Goal: Check status: Check status

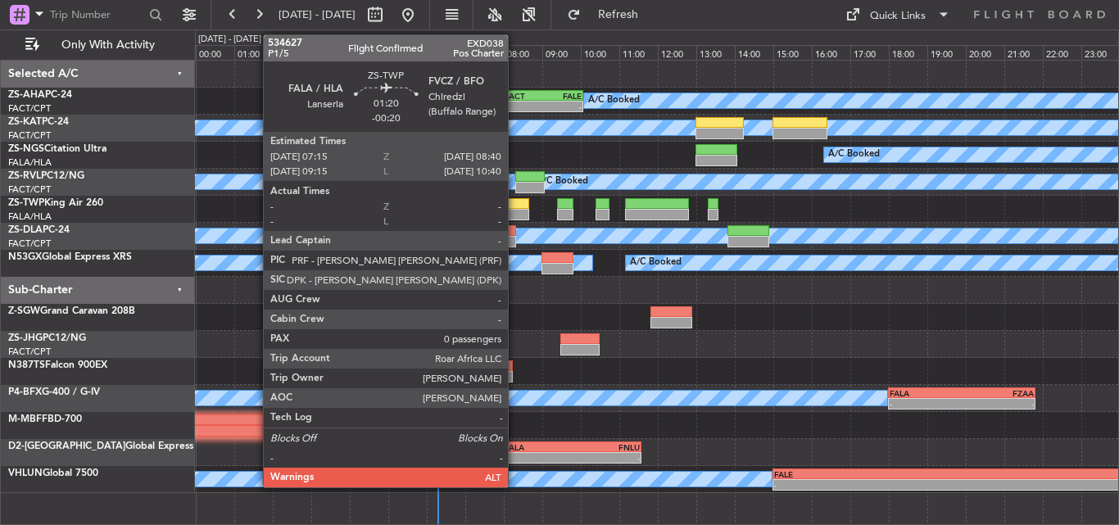
click at [515, 205] on div at bounding box center [501, 203] width 55 height 11
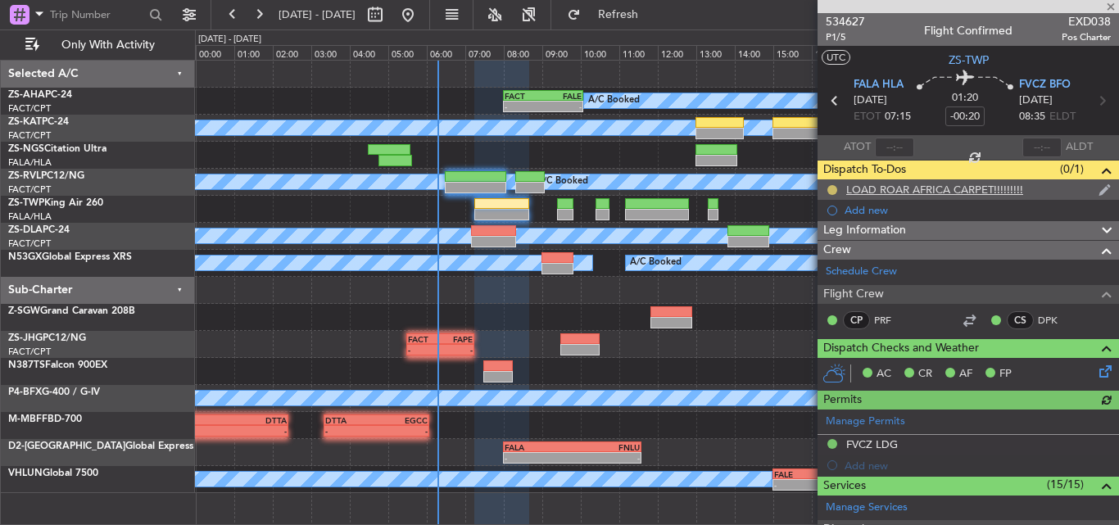
click at [833, 187] on button at bounding box center [832, 190] width 10 height 10
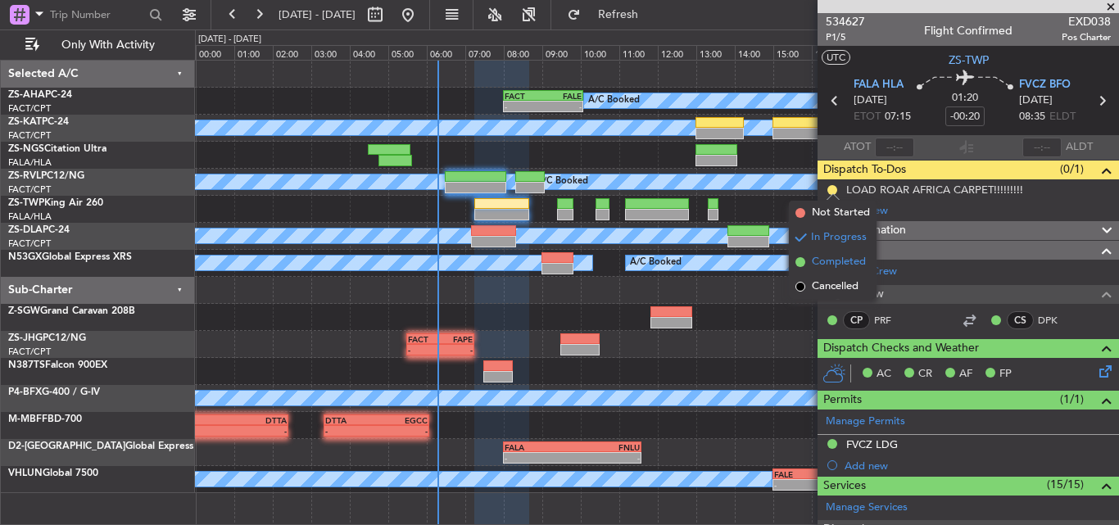
click at [832, 261] on span "Completed" at bounding box center [839, 262] width 54 height 16
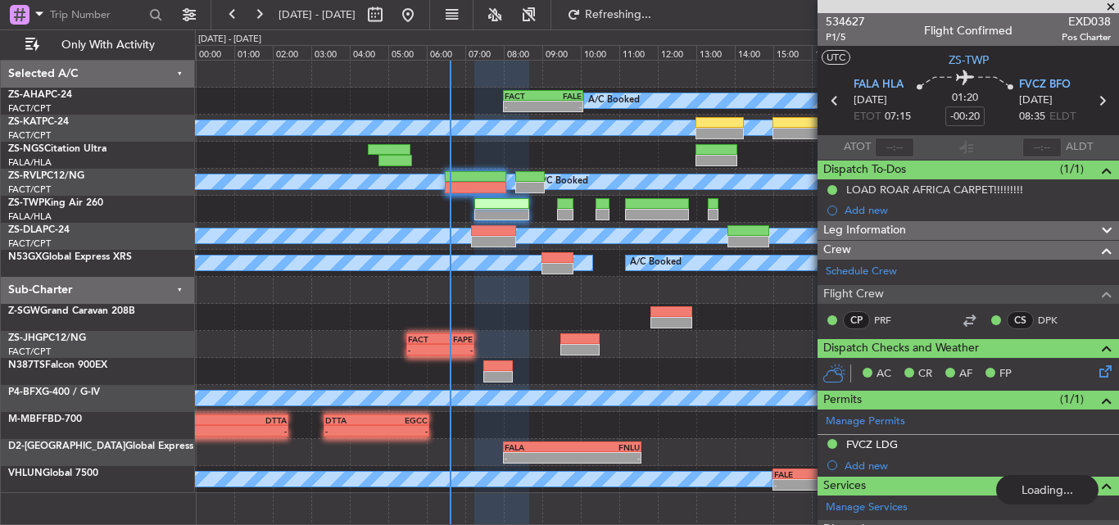
drag, startPoint x: 1114, startPoint y: 7, endPoint x: 724, endPoint y: 13, distance: 390.0
click at [1114, 7] on span at bounding box center [1111, 7] width 16 height 15
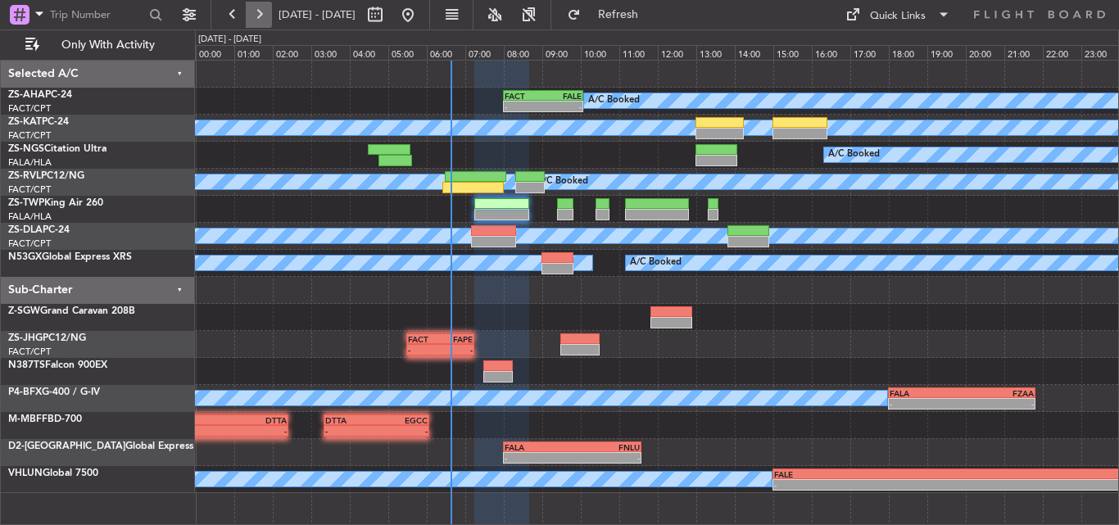
click at [263, 12] on button at bounding box center [259, 15] width 26 height 26
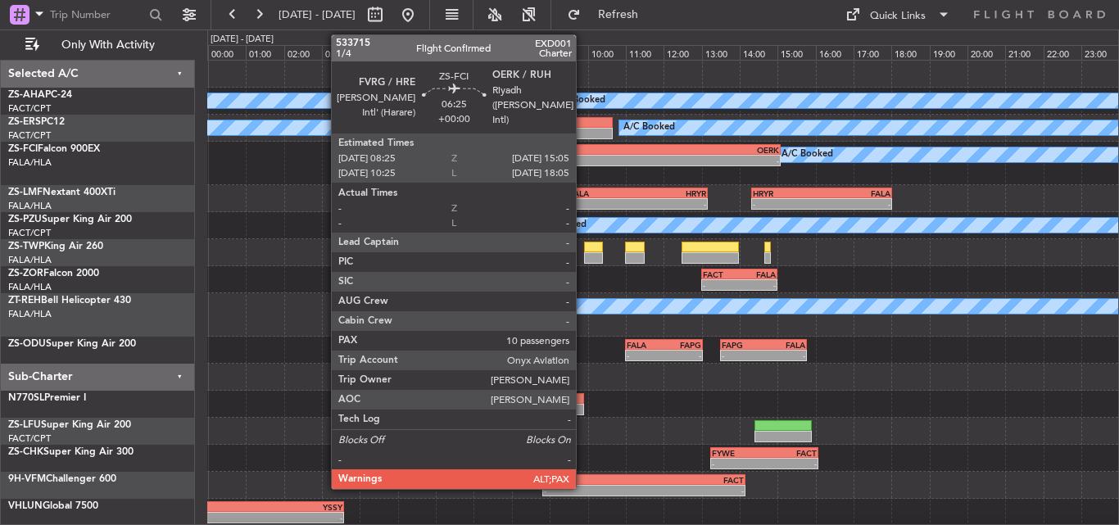
click at [583, 165] on div "- -" at bounding box center [654, 160] width 254 height 11
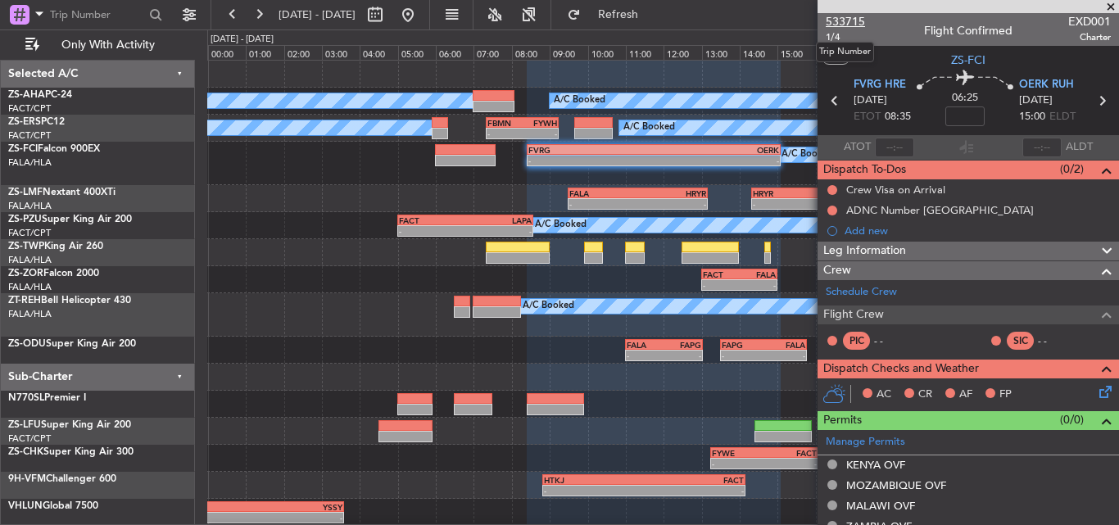
click at [852, 20] on span "533715" at bounding box center [845, 21] width 39 height 17
click at [1108, 6] on span at bounding box center [1111, 7] width 16 height 15
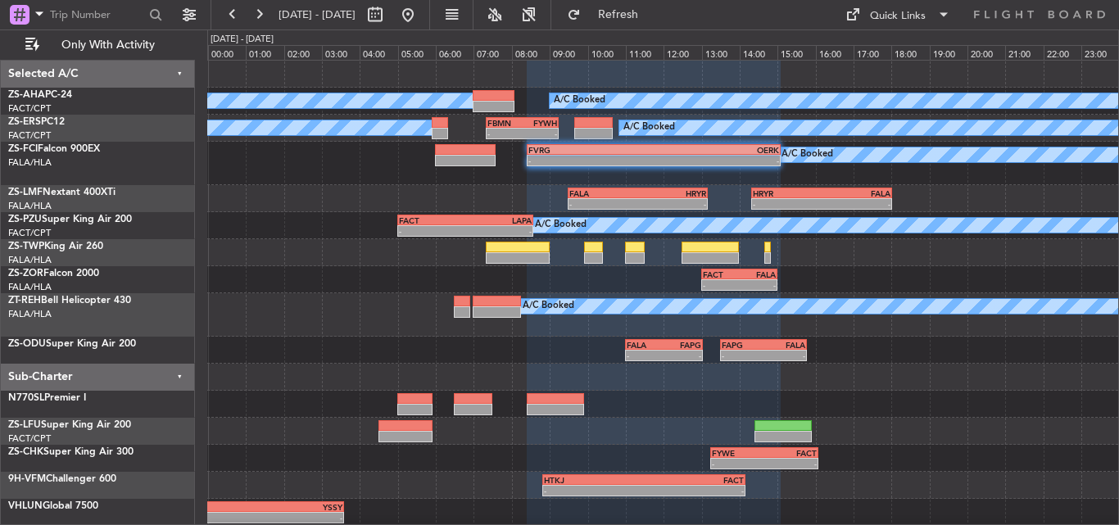
type input "0"
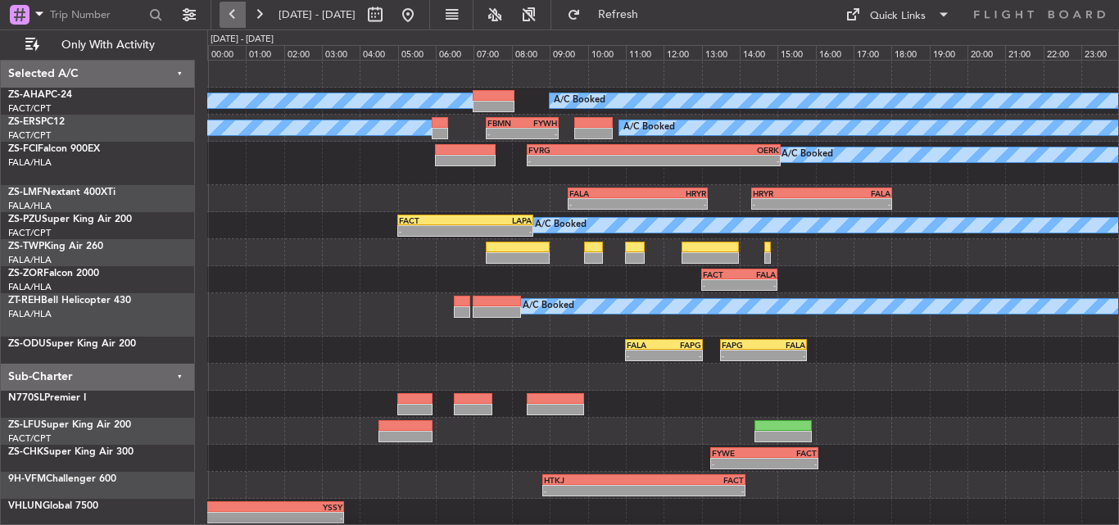
click at [238, 12] on button at bounding box center [233, 15] width 26 height 26
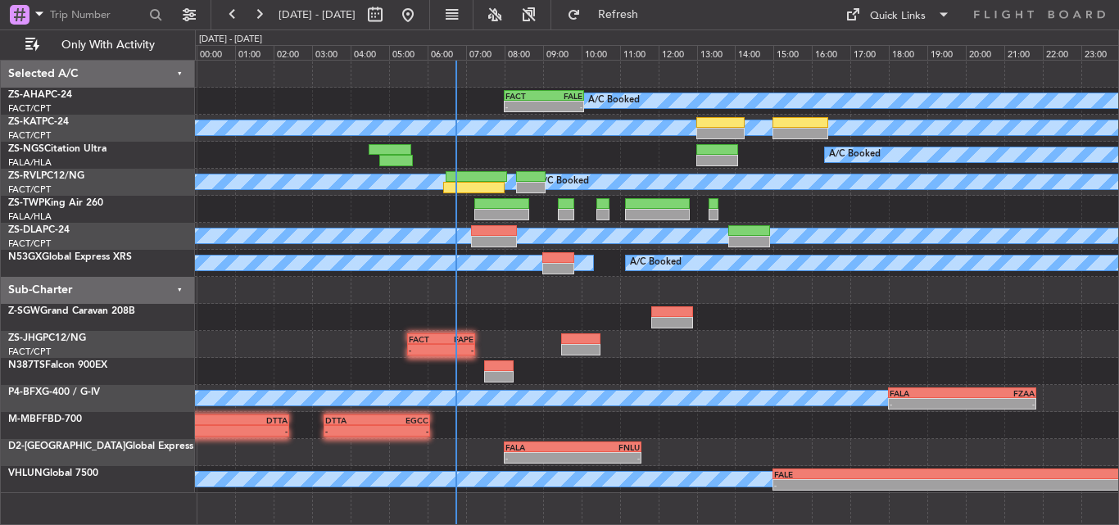
click at [764, 351] on div "FACT 05:30 Z FAPE 07:15 Z - -" at bounding box center [656, 344] width 923 height 27
